Goal: Transaction & Acquisition: Purchase product/service

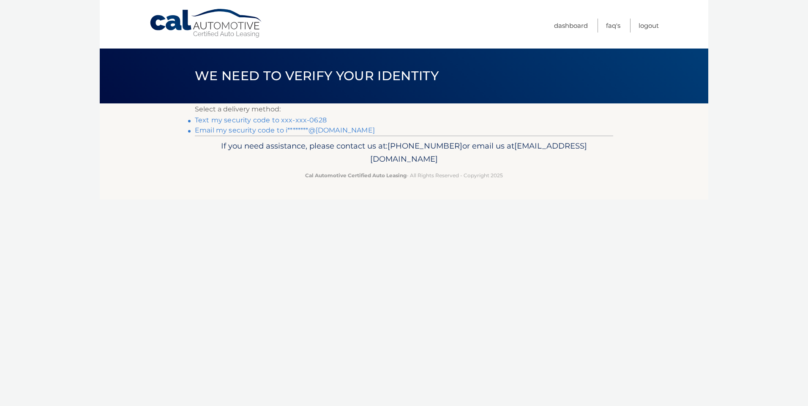
click at [292, 118] on link "Text my security code to xxx-xxx-0628" at bounding box center [261, 120] width 132 height 8
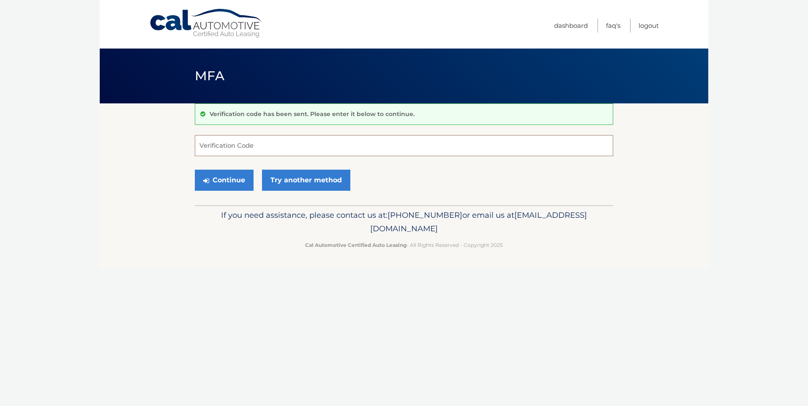
click at [258, 150] on input "Verification Code" at bounding box center [404, 145] width 418 height 21
type input "386521"
click at [195, 170] on button "Continue" at bounding box center [224, 180] width 59 height 21
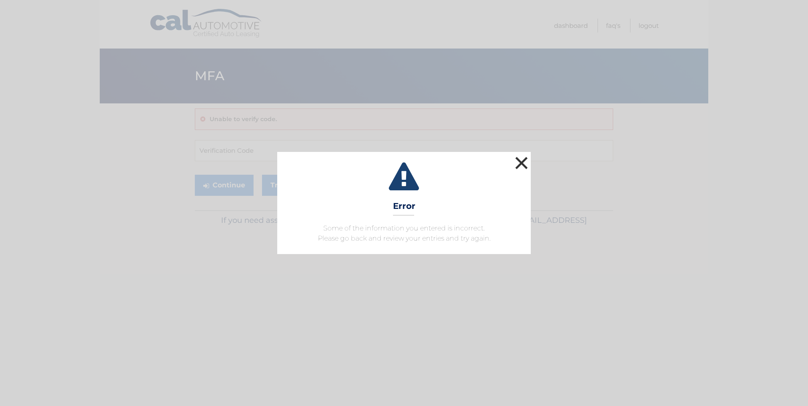
click at [515, 161] on button "×" at bounding box center [521, 163] width 17 height 17
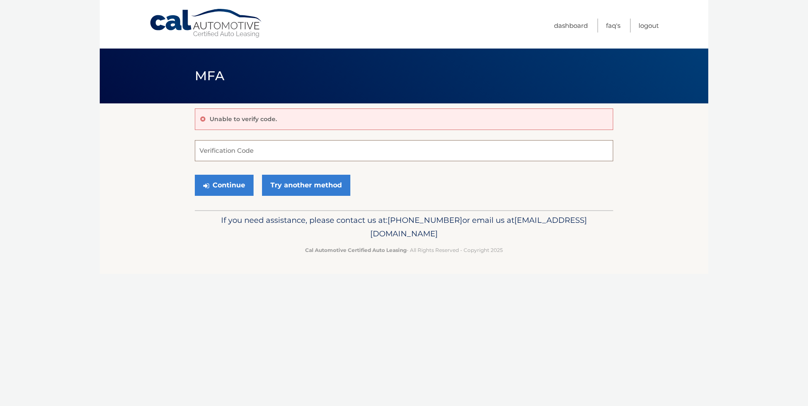
click at [211, 149] on input "Verification Code" at bounding box center [404, 150] width 418 height 21
type input "386521"
click at [219, 181] on button "Continue" at bounding box center [224, 185] width 59 height 21
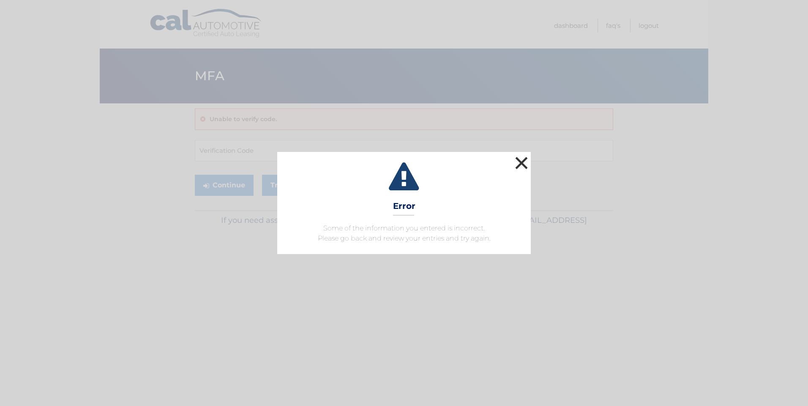
click at [527, 157] on button "×" at bounding box center [521, 163] width 17 height 17
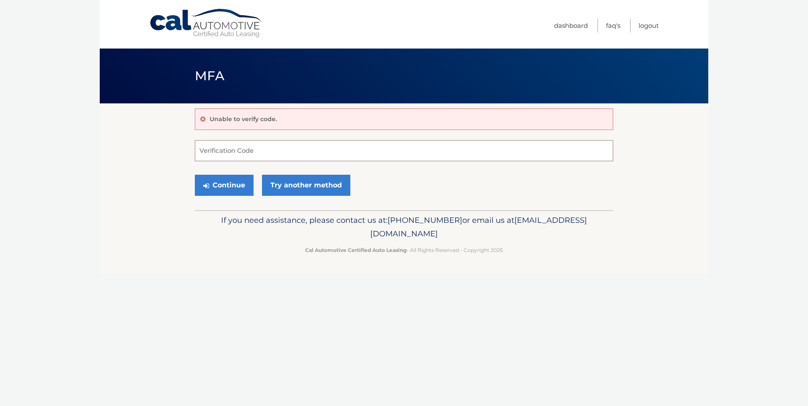
click at [216, 149] on input "Verification Code" at bounding box center [404, 150] width 418 height 21
type input "850219"
click at [219, 185] on button "Continue" at bounding box center [224, 185] width 59 height 21
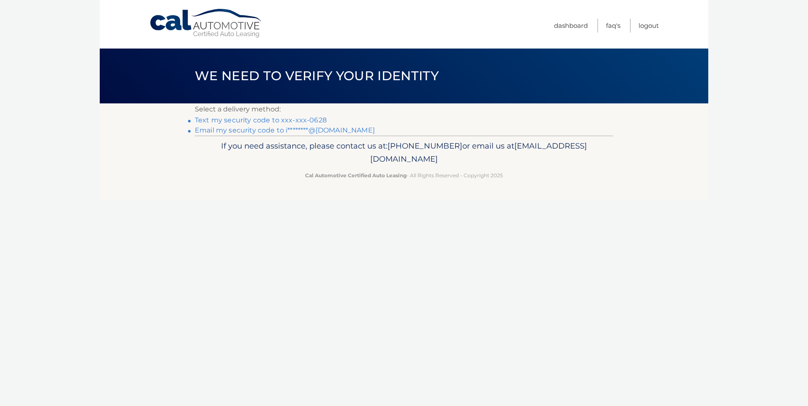
click at [273, 118] on link "Text my security code to xxx-xxx-0628" at bounding box center [261, 120] width 132 height 8
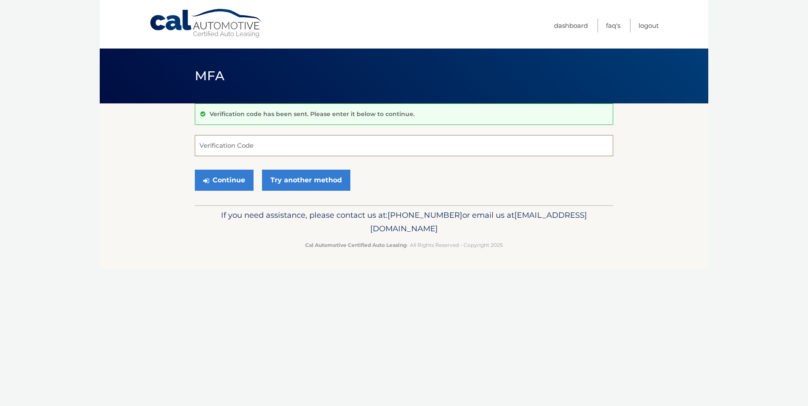
click at [239, 152] on input "Verification Code" at bounding box center [404, 145] width 418 height 21
type input "390556"
click at [225, 183] on button "Continue" at bounding box center [224, 180] width 59 height 21
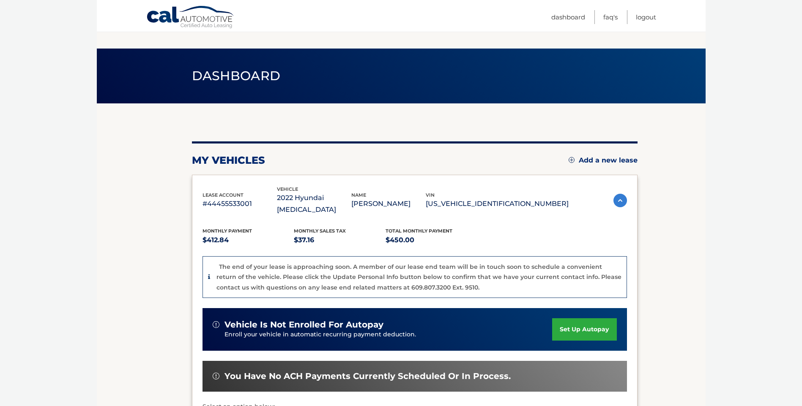
scroll to position [42, 0]
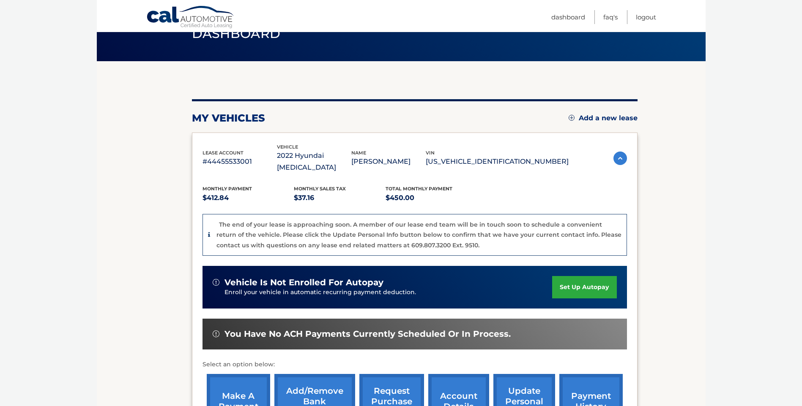
click at [237, 378] on link "make a payment" at bounding box center [238, 401] width 63 height 55
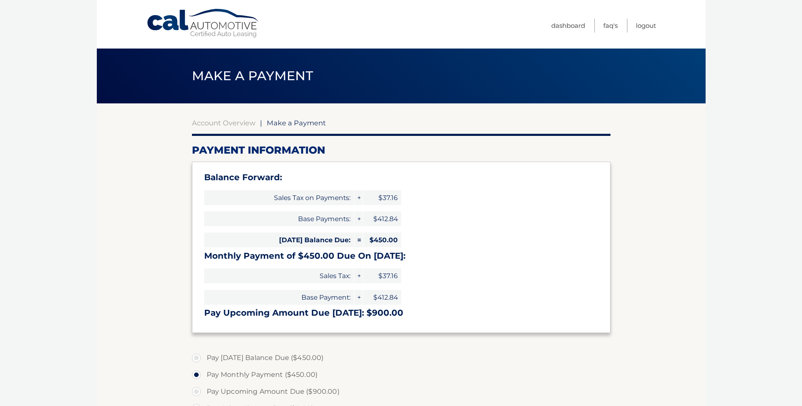
select select "NWZlNzQ0YjYtOTEzNC00NDU2LWI0ZGItMWI4ZjAwYzFmZmMx"
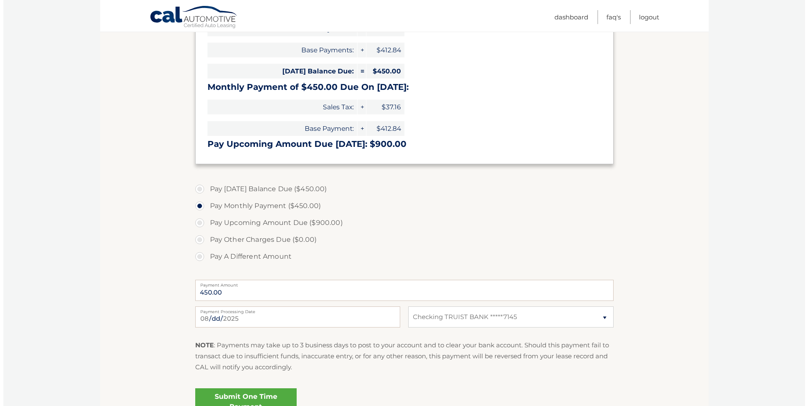
scroll to position [211, 0]
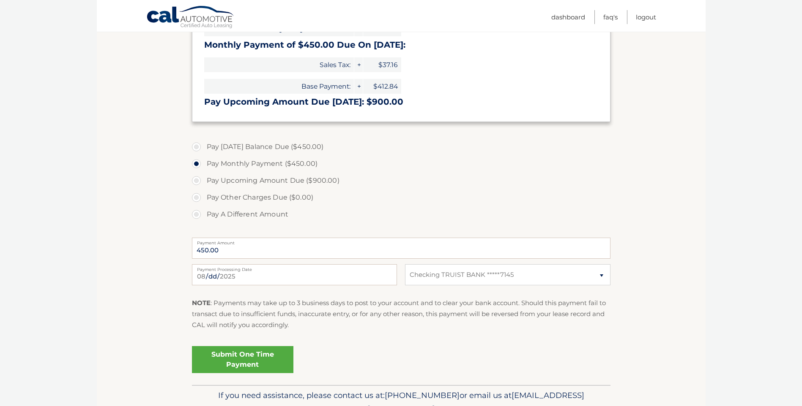
click at [263, 356] on link "Submit One Time Payment" at bounding box center [242, 359] width 101 height 27
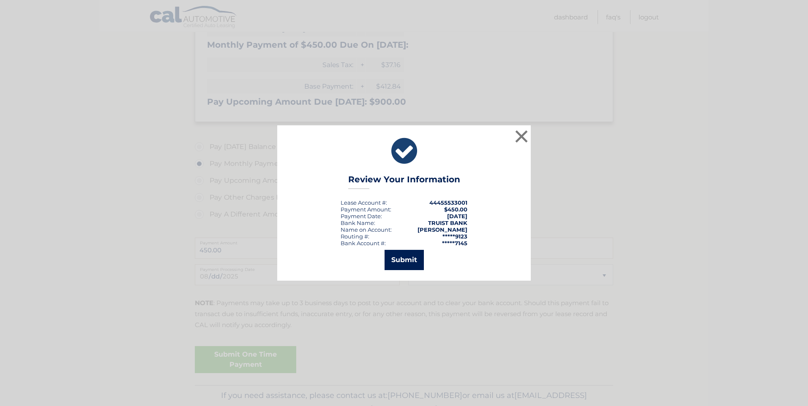
click at [408, 259] on button "Submit" at bounding box center [403, 260] width 39 height 20
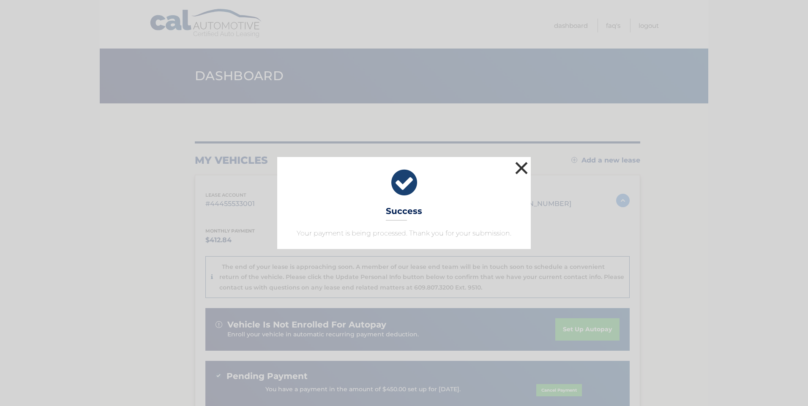
click at [528, 160] on button "×" at bounding box center [521, 168] width 17 height 17
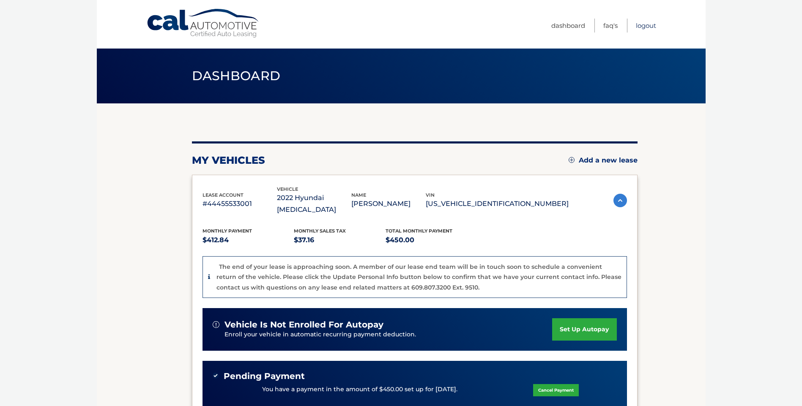
drag, startPoint x: 643, startPoint y: 25, endPoint x: 673, endPoint y: 4, distance: 36.7
click at [643, 25] on link "Logout" at bounding box center [645, 26] width 20 height 14
